Goal: Information Seeking & Learning: Learn about a topic

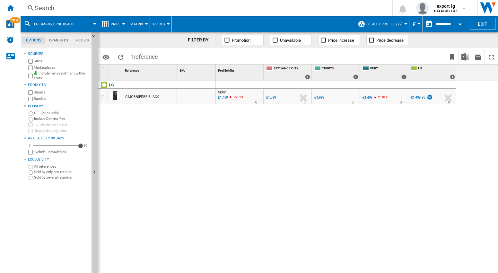
click at [274, 141] on div "VERY : UK VERY -1.0 % £1,499 -25.01 % N/A 0 VERY : UK VERY [GEOGRAPHIC_DATA] -1…" at bounding box center [356, 177] width 283 height 192
click at [52, 8] on div "Search" at bounding box center [205, 8] width 340 height 9
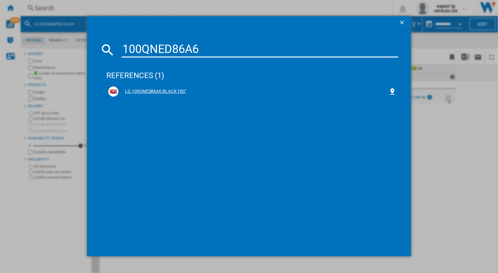
type input "100QNED86A6"
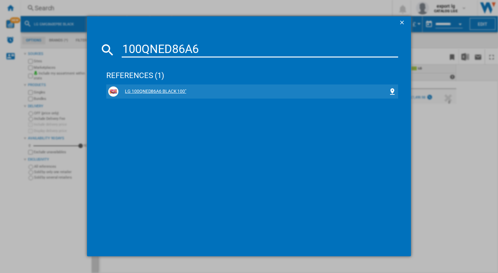
click at [162, 93] on div "LG 100QNED86A6 BLACK 100"" at bounding box center [253, 91] width 270 height 6
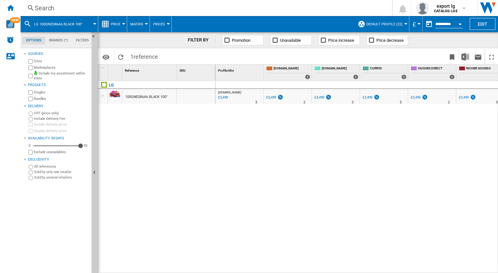
drag, startPoint x: 329, startPoint y: 135, endPoint x: 320, endPoint y: 102, distance: 34.6
click at [329, 135] on div "[DOMAIN_NAME] : AO -1.0 % £3,499 % N/A 3 [DOMAIN_NAME] : AO UK AMAZON -1.0 % £3…" at bounding box center [356, 177] width 283 height 192
click at [295, 134] on div "[DOMAIN_NAME] : AO -1.0 % £3,499 % N/A 3 [DOMAIN_NAME] : AO UK AMAZON -1.0 % £3…" at bounding box center [356, 177] width 283 height 192
click at [334, 139] on div "[DOMAIN_NAME] : AO -1.0 % £3,499 % N/A 3 [DOMAIN_NAME] : AO UK AMAZON -1.0 % £3…" at bounding box center [356, 177] width 283 height 192
click at [43, 12] on div "Search" at bounding box center [205, 8] width 340 height 9
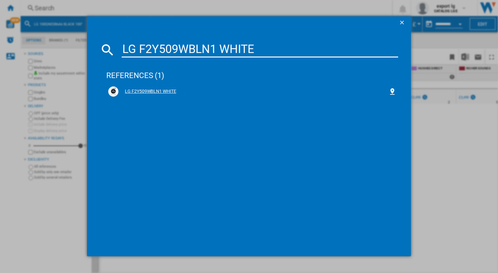
type input "LG F2Y509WBLN1 WHITE"
click at [159, 90] on div "LG F2Y509WBLN1 WHITE" at bounding box center [253, 91] width 270 height 6
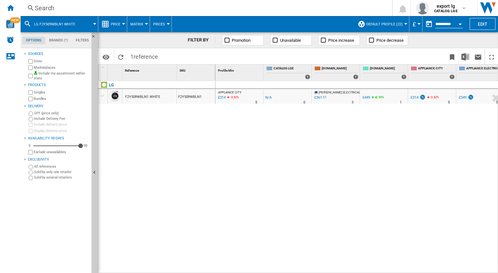
click at [337, 140] on div "APPLIANCE CITY : APPLIANCE CITY -1.0 % £314 -0.32 % N/A 5 [GEOGRAPHIC_DATA] : […" at bounding box center [356, 177] width 283 height 192
